Goal: Task Accomplishment & Management: Complete application form

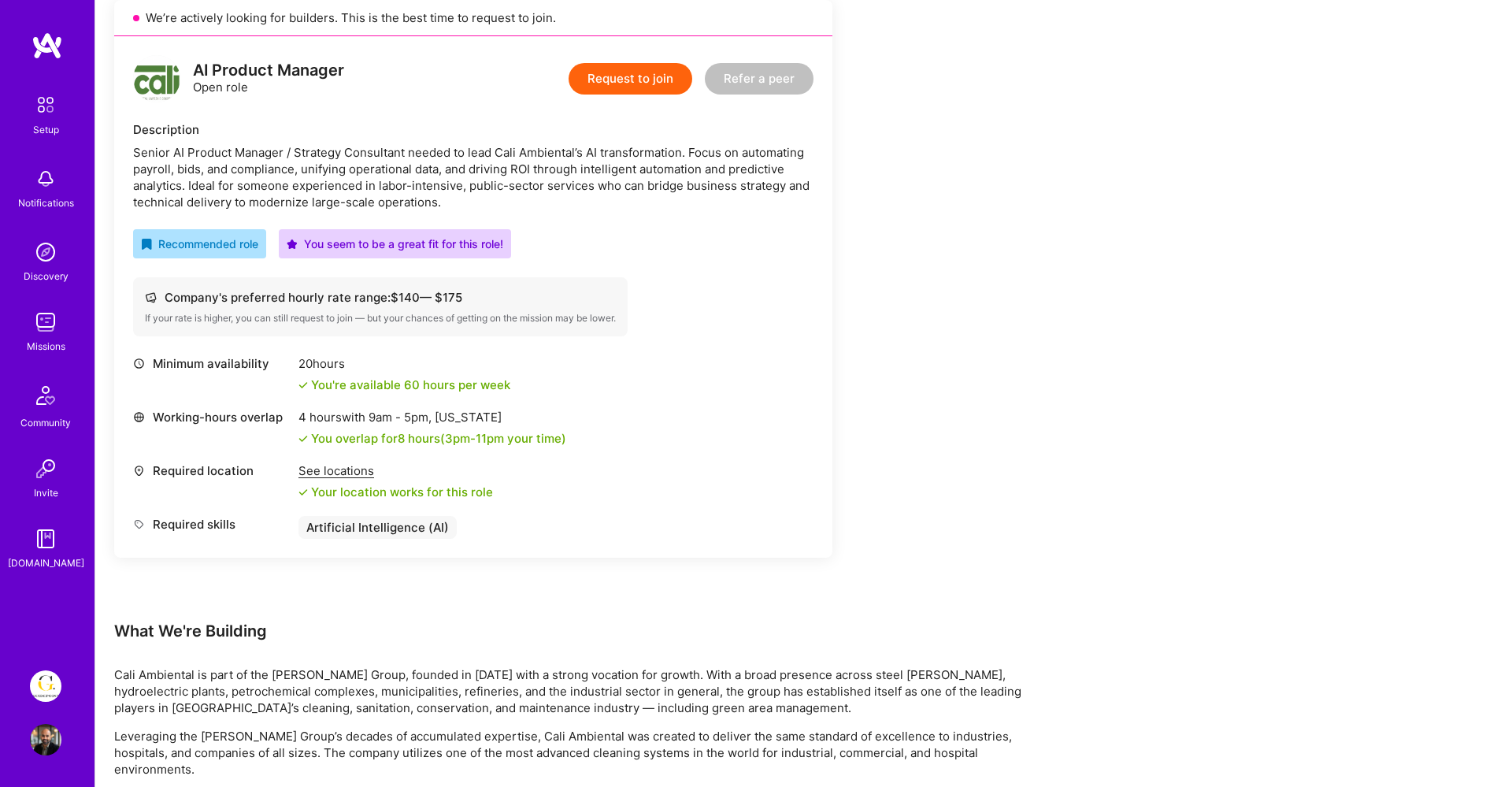
scroll to position [352, 0]
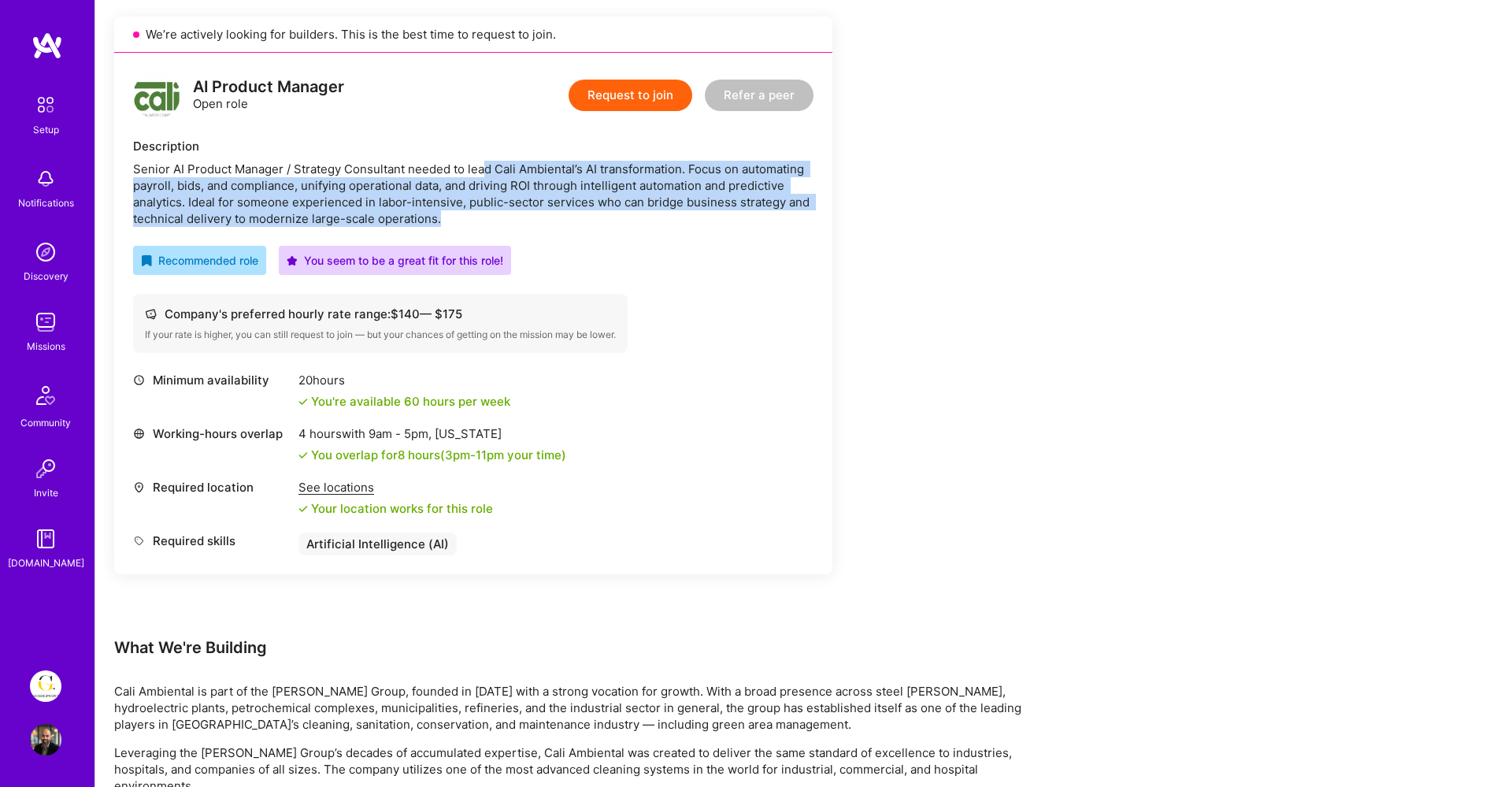
drag, startPoint x: 483, startPoint y: 163, endPoint x: 779, endPoint y: 212, distance: 300.0
click at [779, 212] on div "Senior AI Product Manager / Strategy Consultant needed to lead Cali Ambiental’s…" at bounding box center [473, 193] width 680 height 66
click at [646, 104] on button "Request to join" at bounding box center [631, 95] width 123 height 32
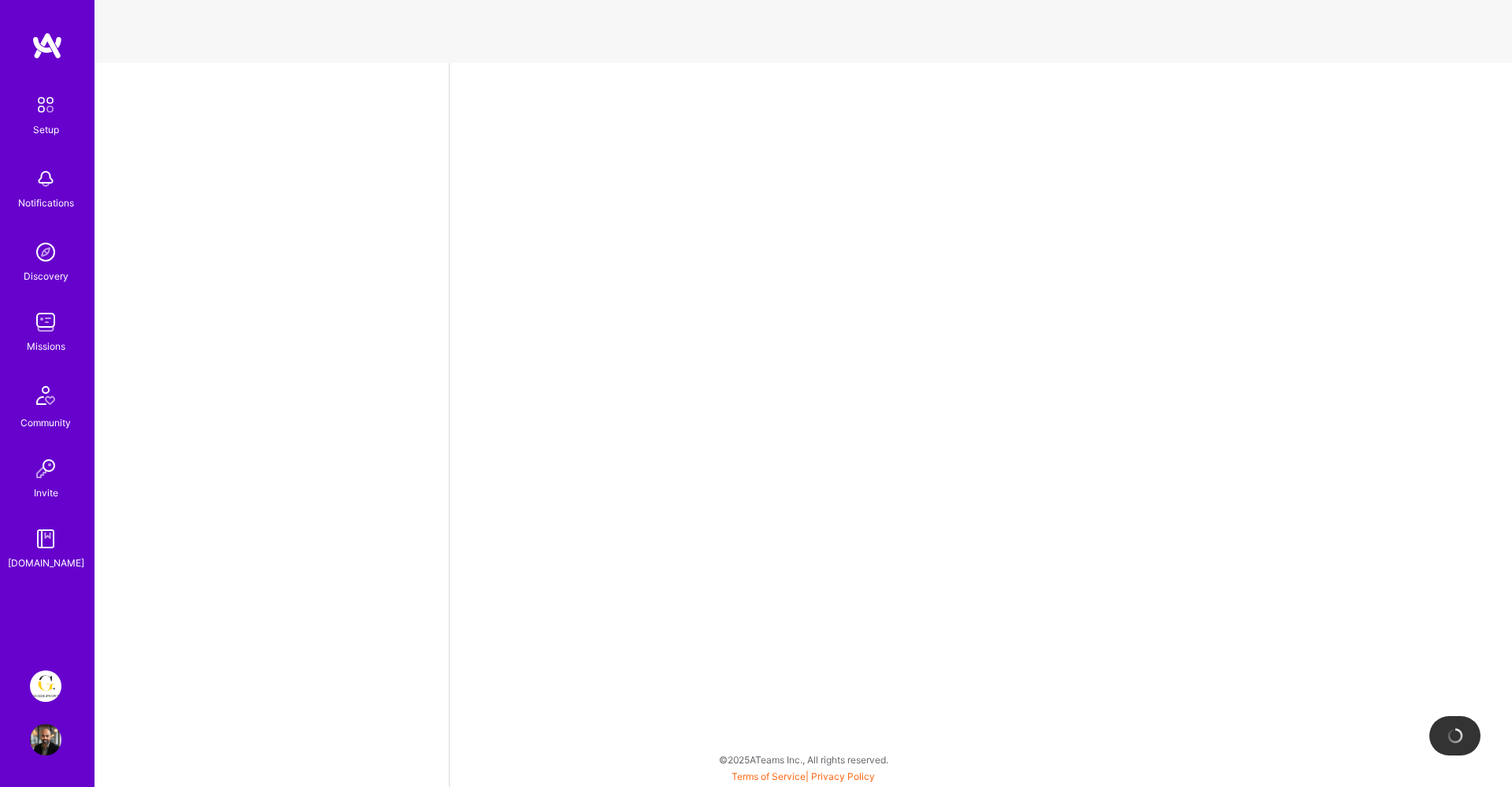
select select "SE"
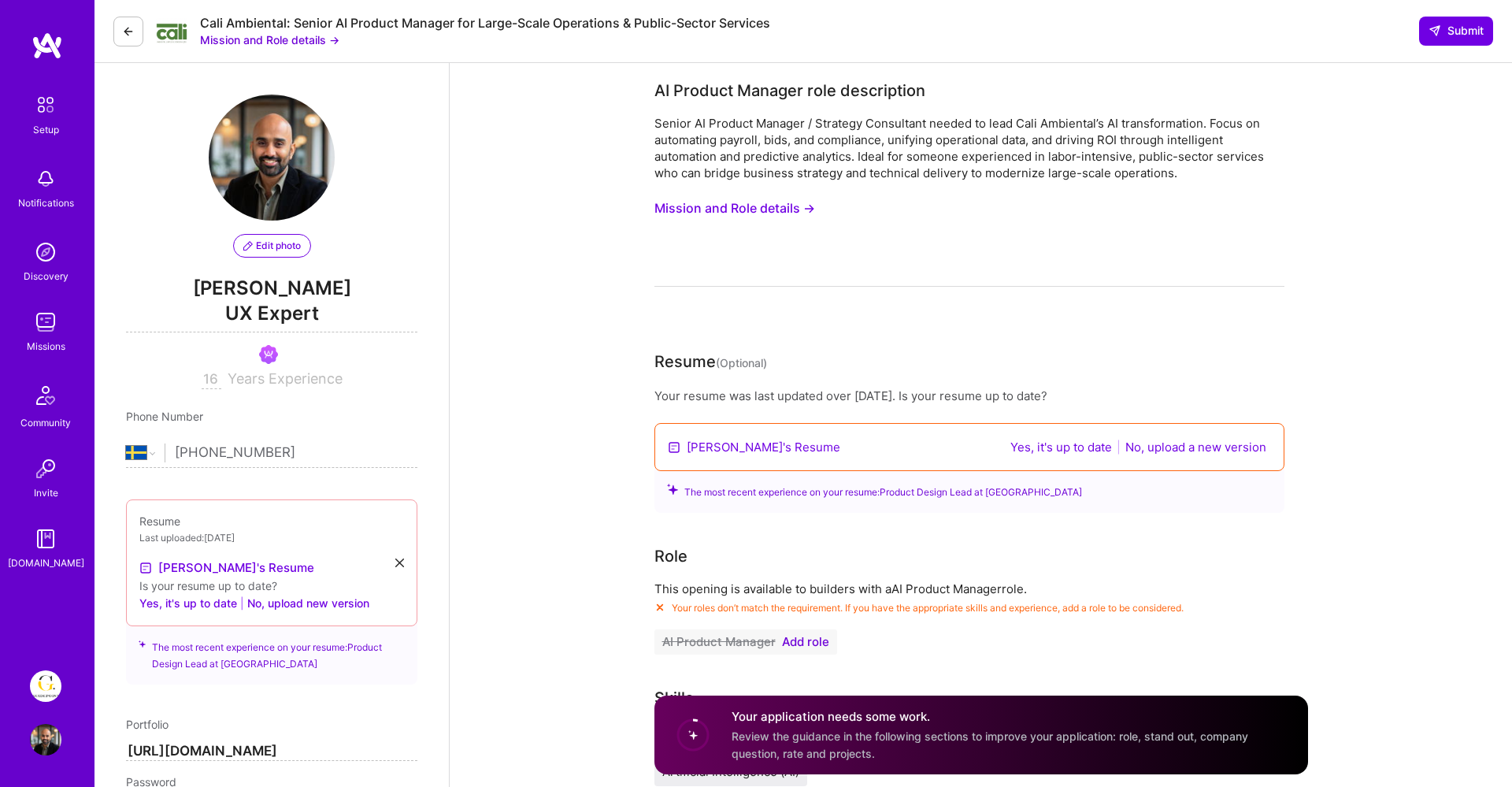
click at [131, 29] on icon at bounding box center [128, 31] width 12 height 12
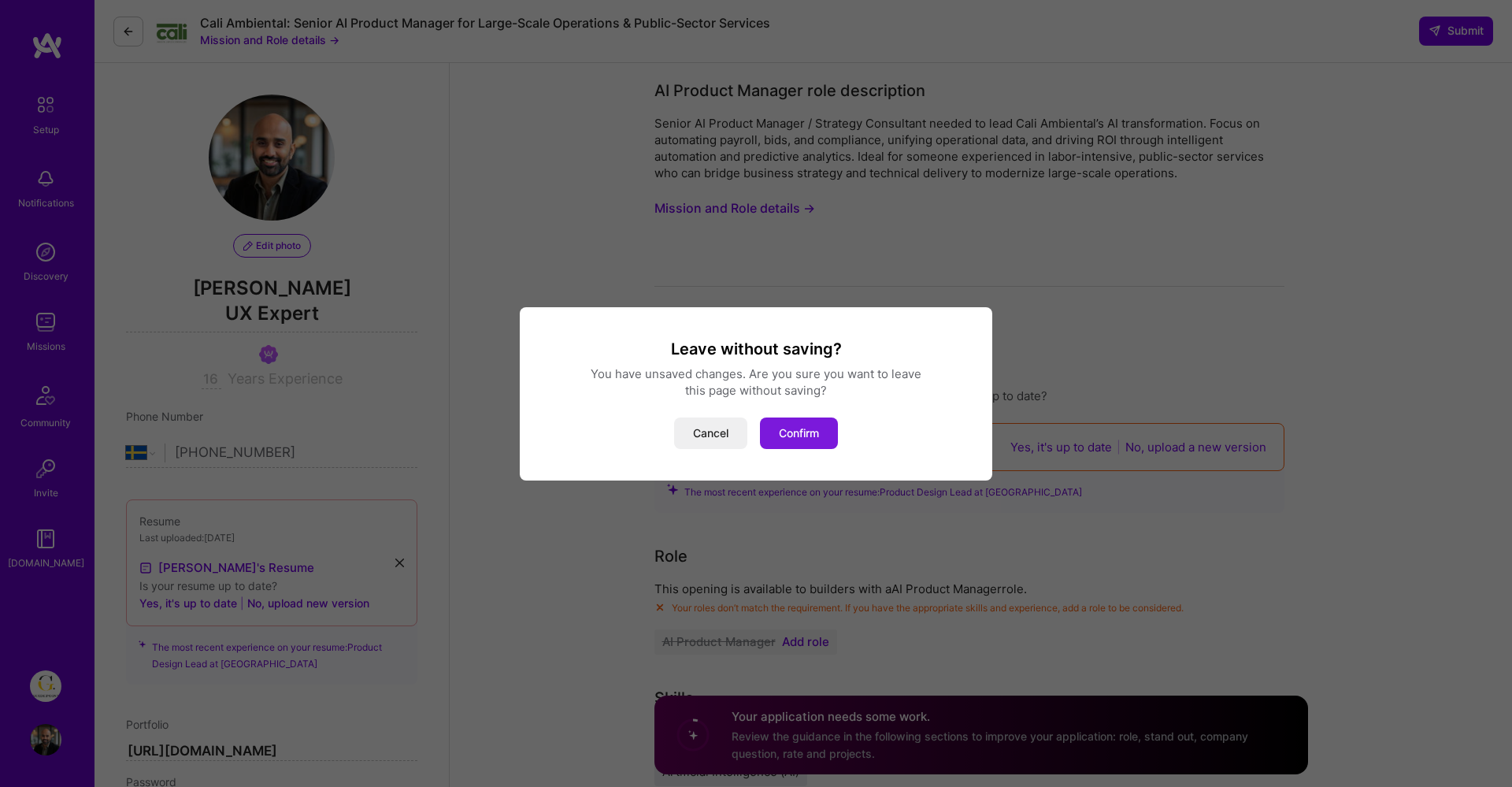
click at [818, 433] on button "Confirm" at bounding box center [798, 434] width 78 height 32
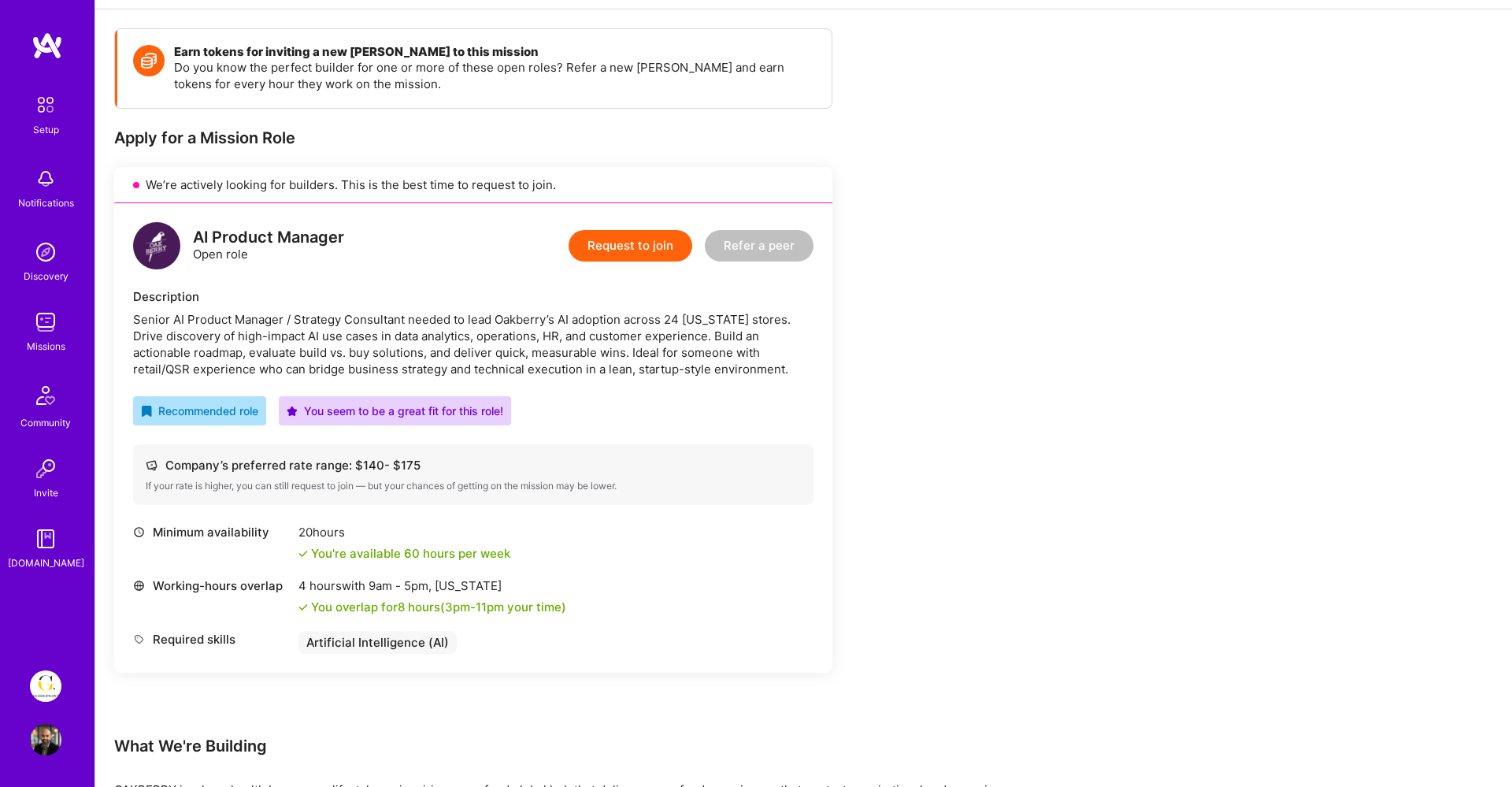
scroll to position [203, 0]
click at [642, 378] on div "AI Product Manager Open role Request to join Refer a peer Description Senior AI…" at bounding box center [473, 437] width 719 height 469
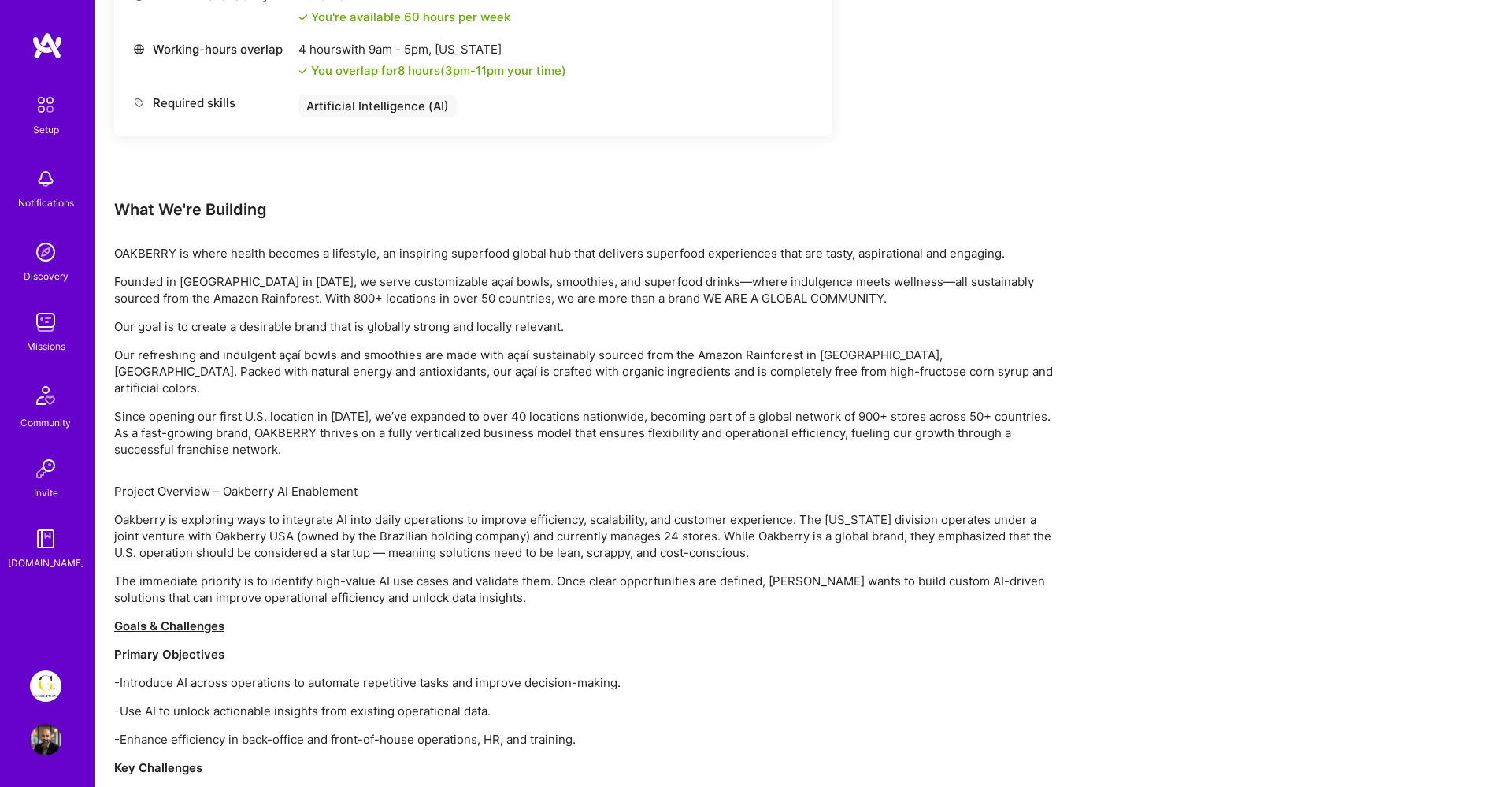
scroll to position [0, 0]
